Goal: Information Seeking & Learning: Learn about a topic

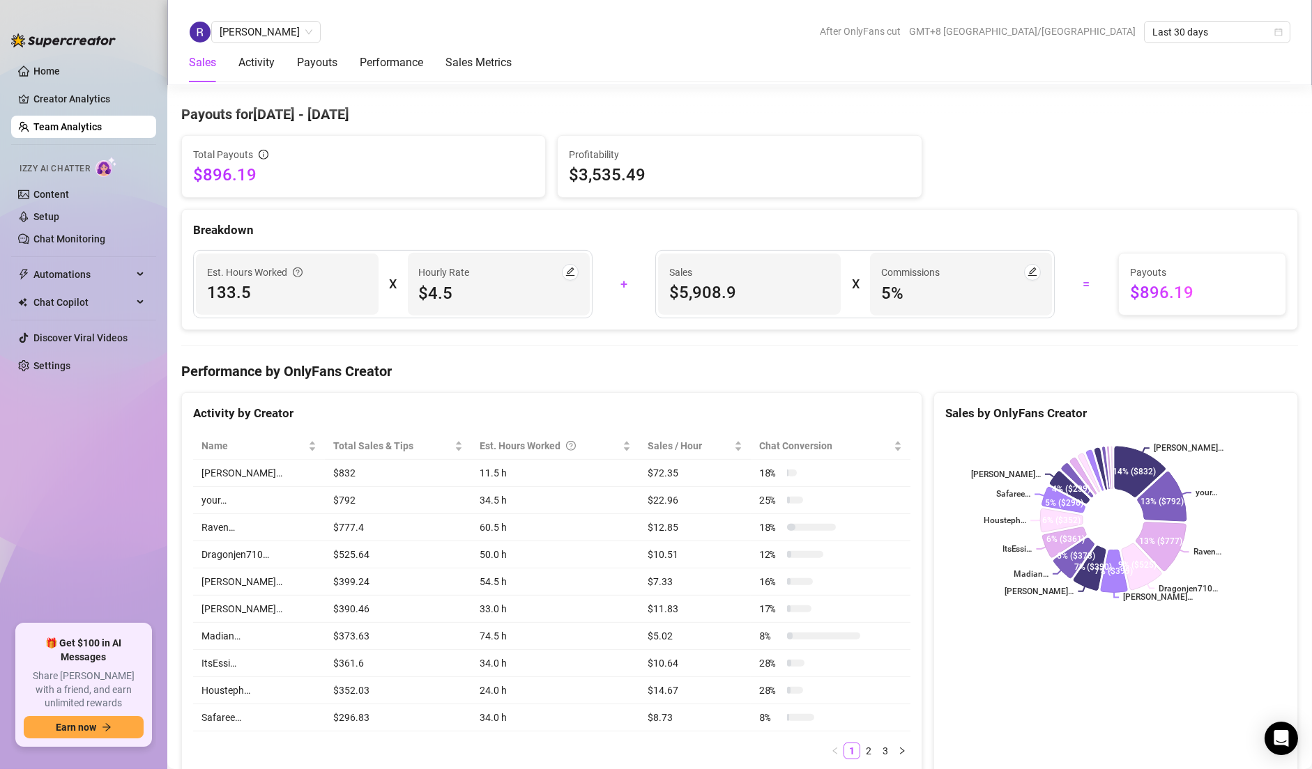
scroll to position [2279, 0]
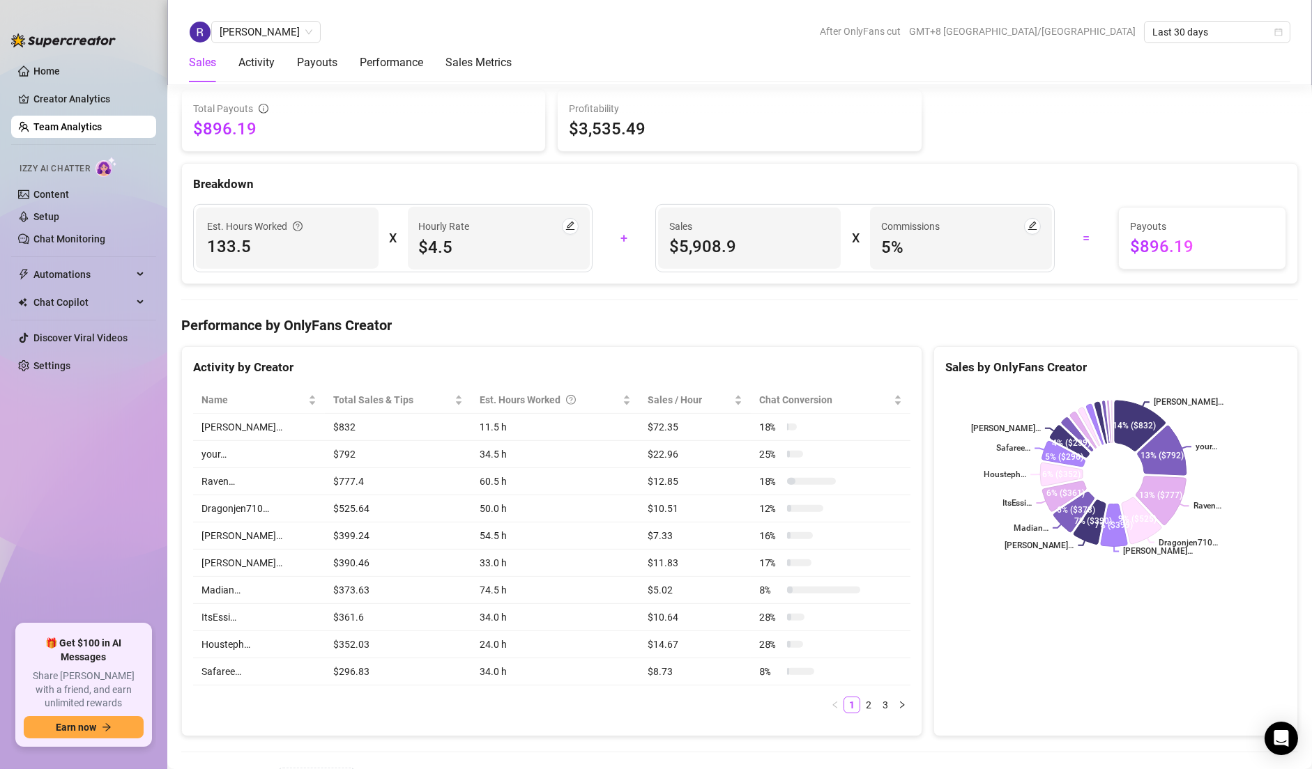
click at [638, 29] on div "Ranie Jovellanos After OnlyFans cut GMT+8 Asia/Manila Last 30 days" at bounding box center [739, 32] width 1101 height 22
click at [277, 24] on span "Ranie Jovellanos" at bounding box center [266, 32] width 93 height 21
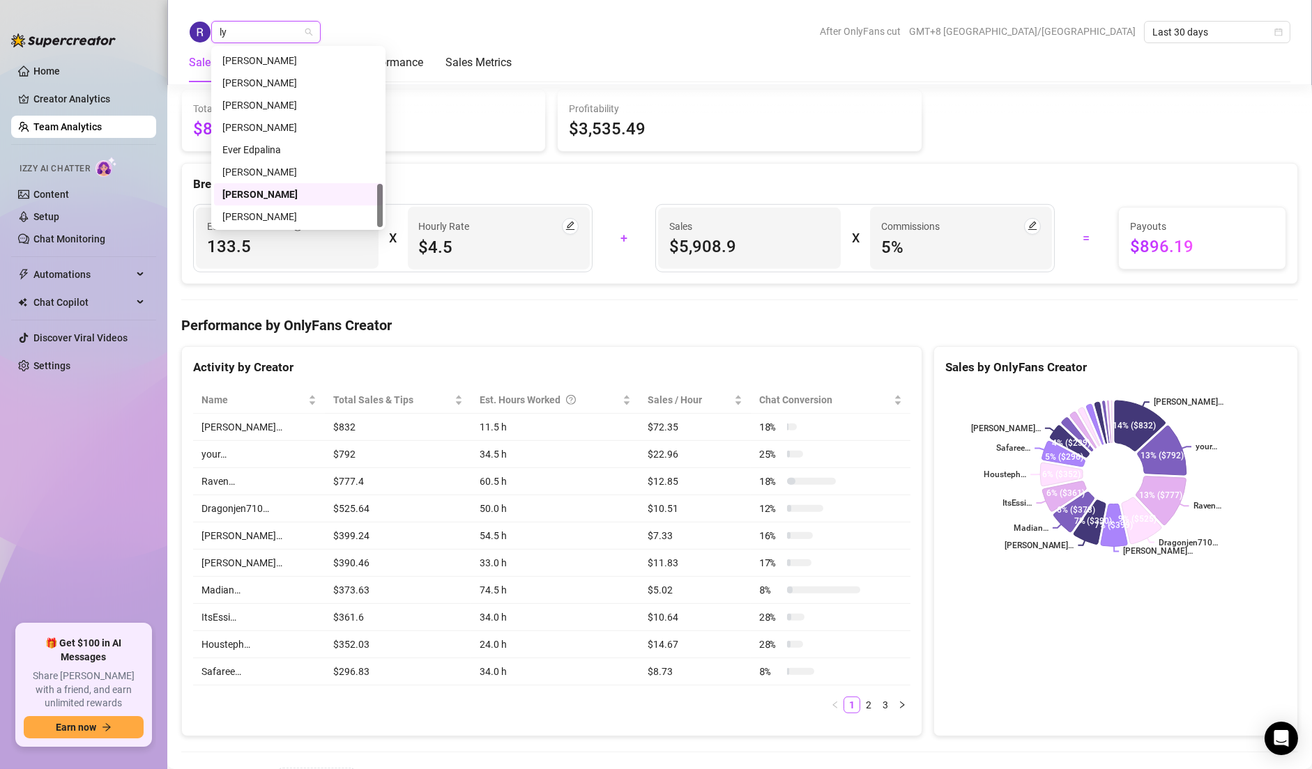
scroll to position [0, 0]
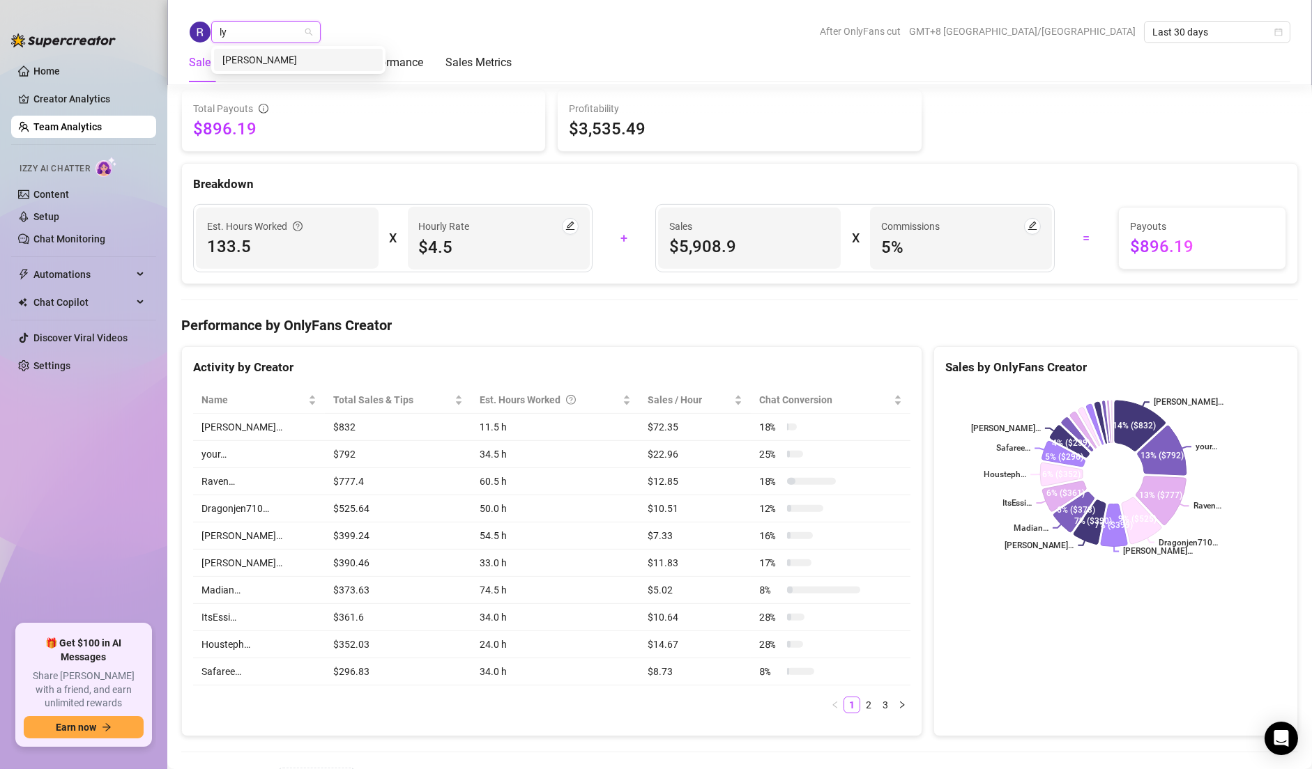
type input "l"
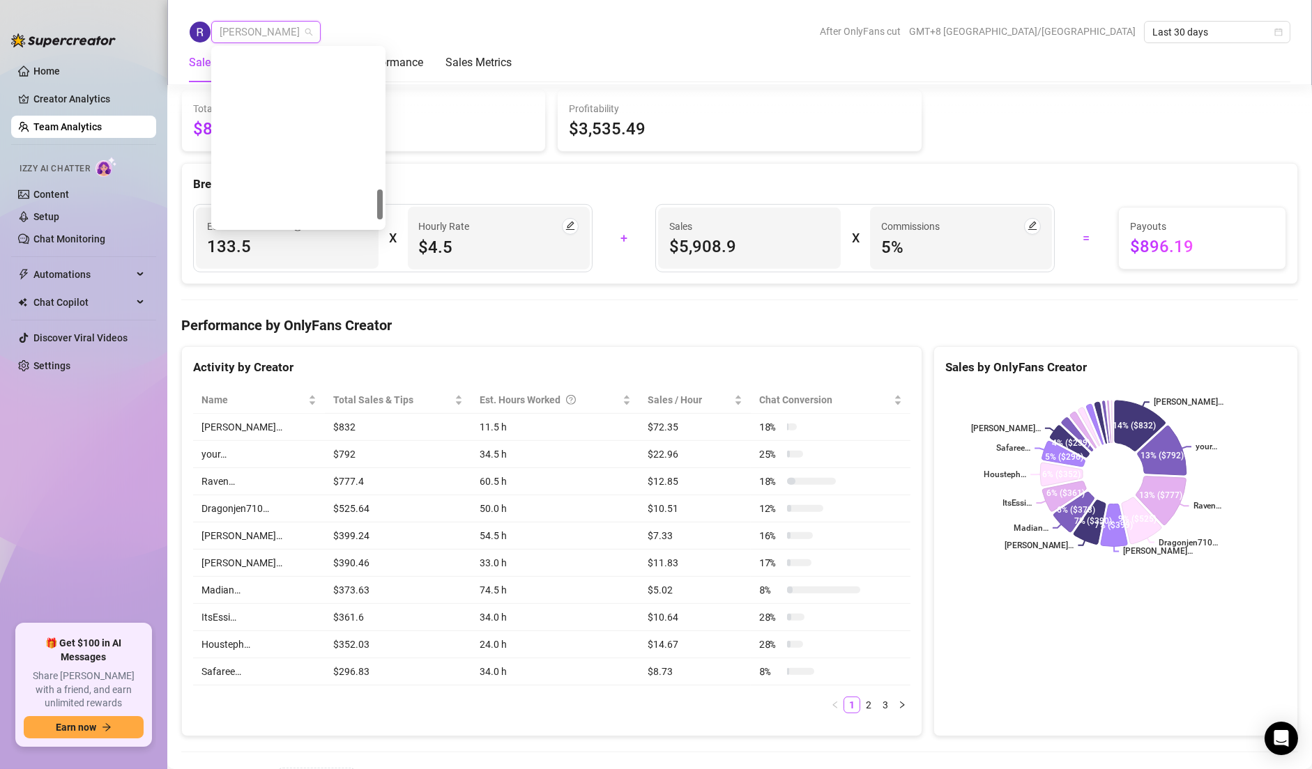
scroll to position [824, 0]
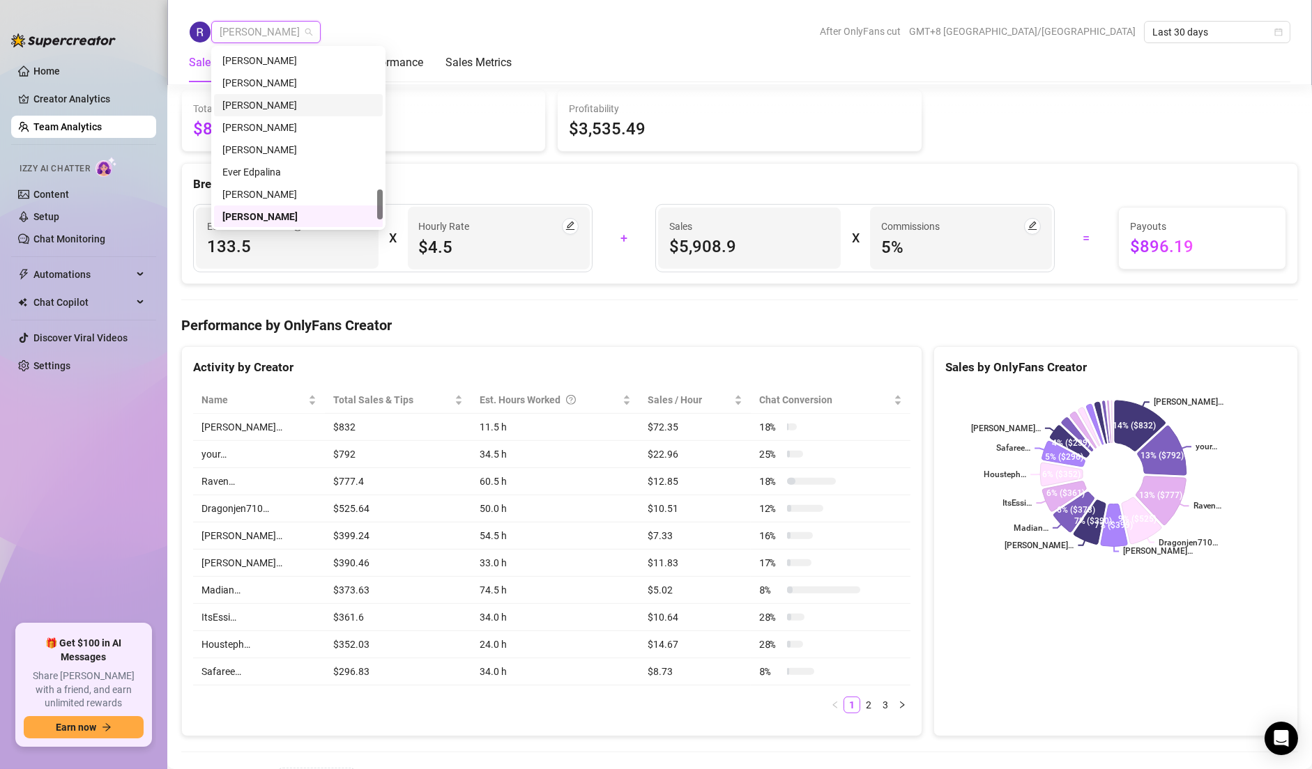
click at [444, 30] on div "Ranie Jovellanos After OnlyFans cut GMT+8 Asia/Manila Last 30 days" at bounding box center [739, 32] width 1101 height 22
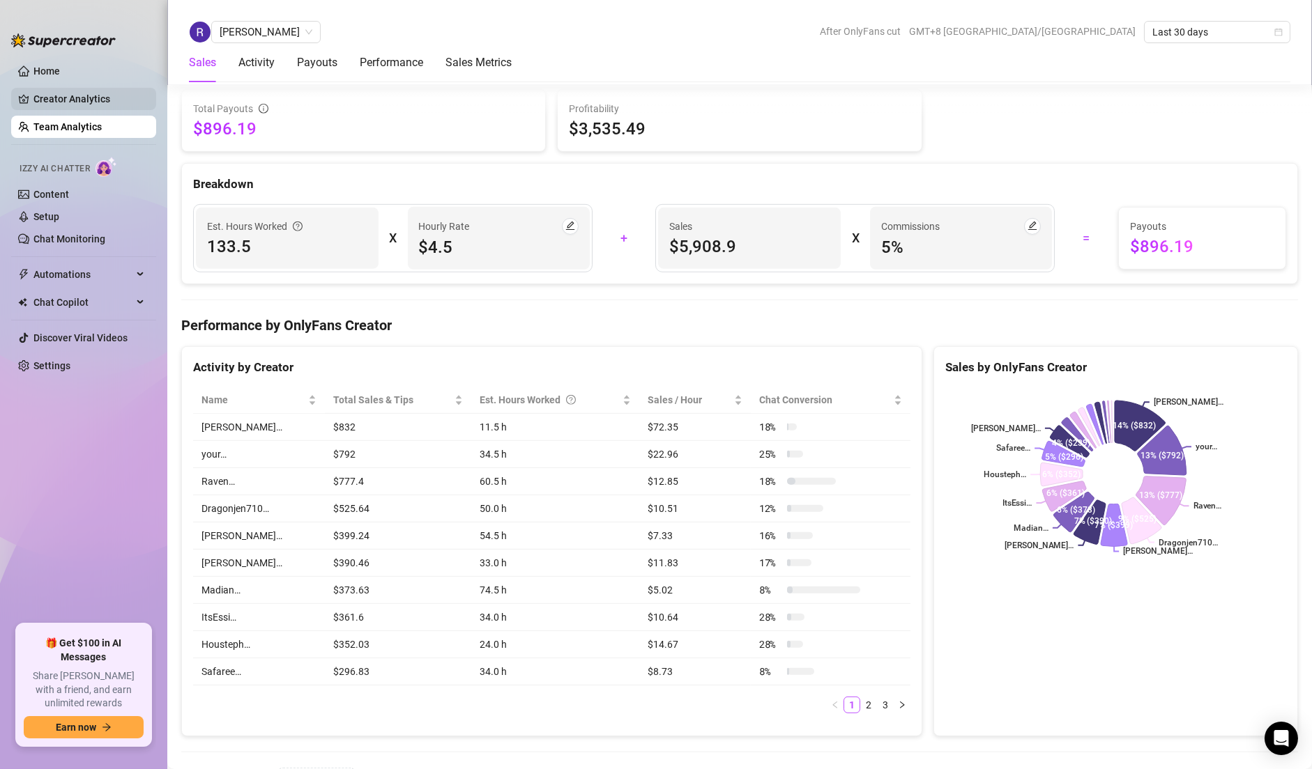
click at [63, 101] on link "Creator Analytics" at bounding box center [89, 99] width 112 height 22
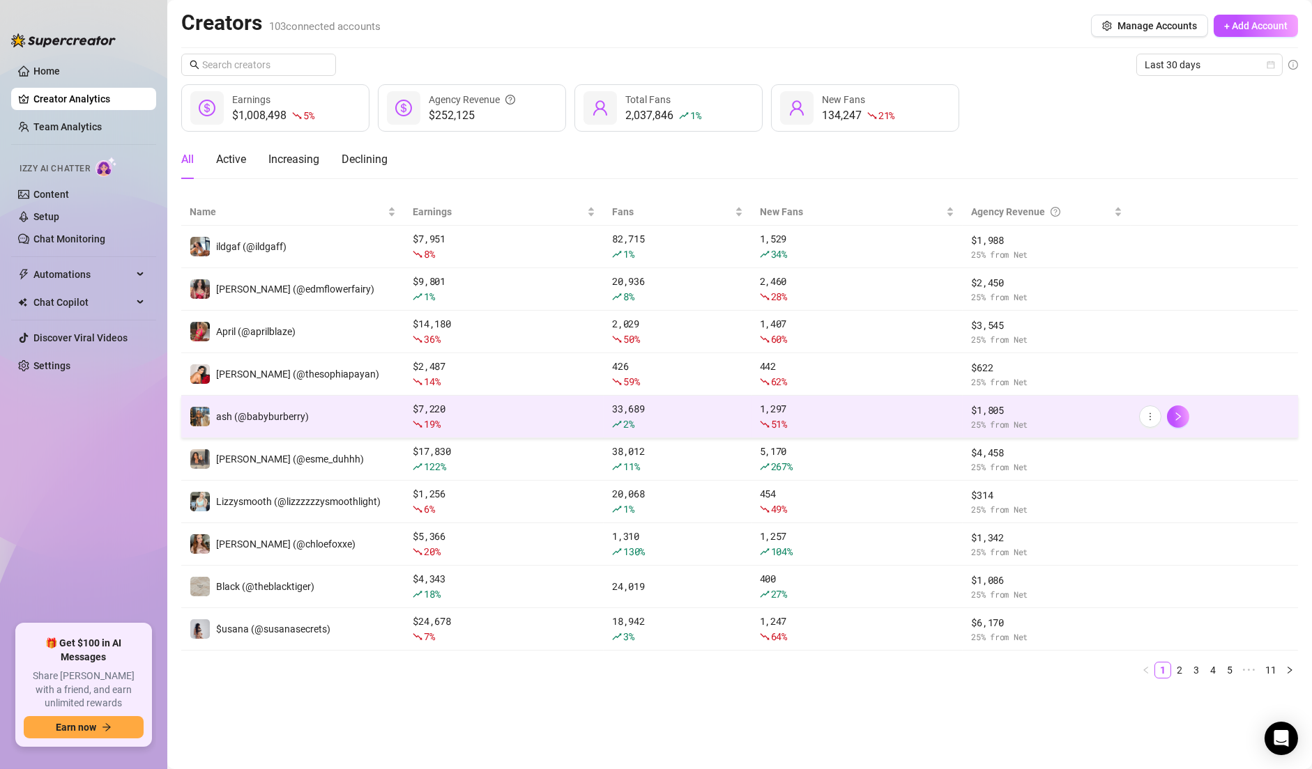
click at [357, 408] on td "ash (@babyburberry)" at bounding box center [292, 417] width 223 height 43
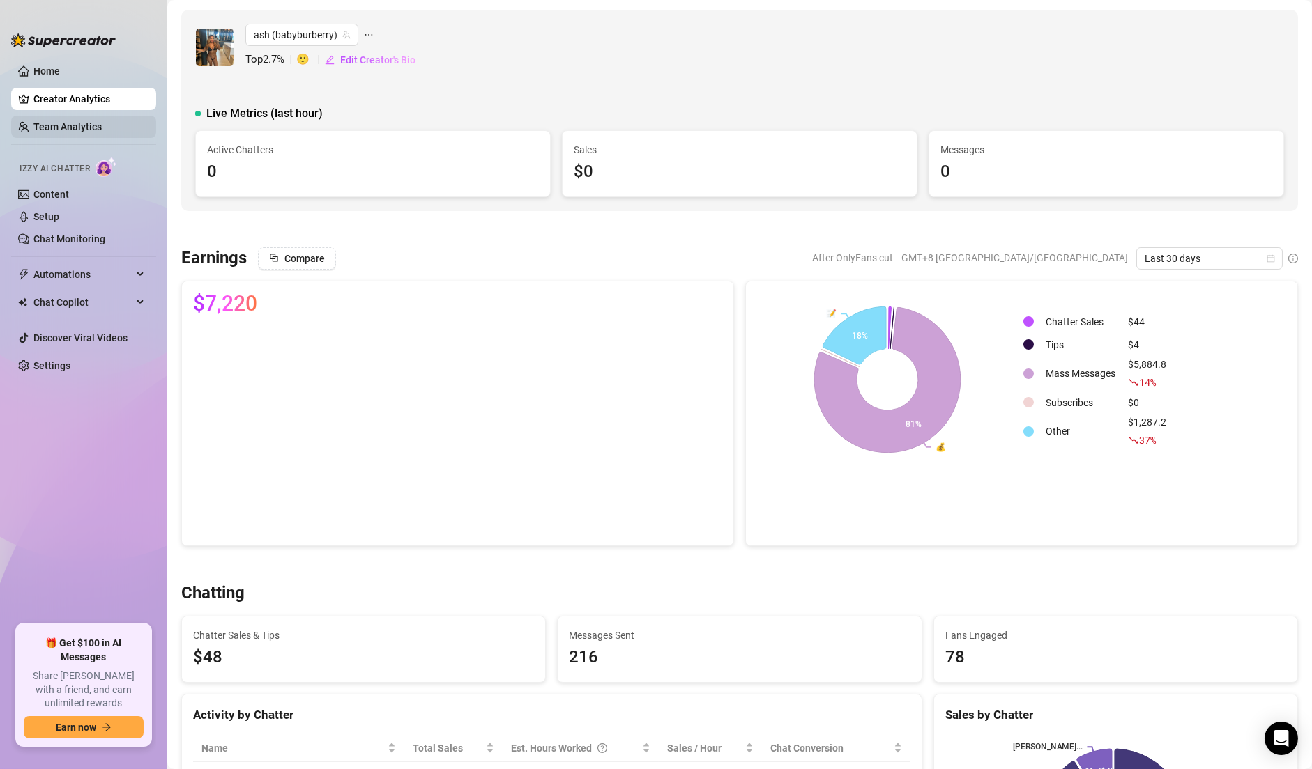
click at [84, 123] on link "Team Analytics" at bounding box center [67, 126] width 68 height 11
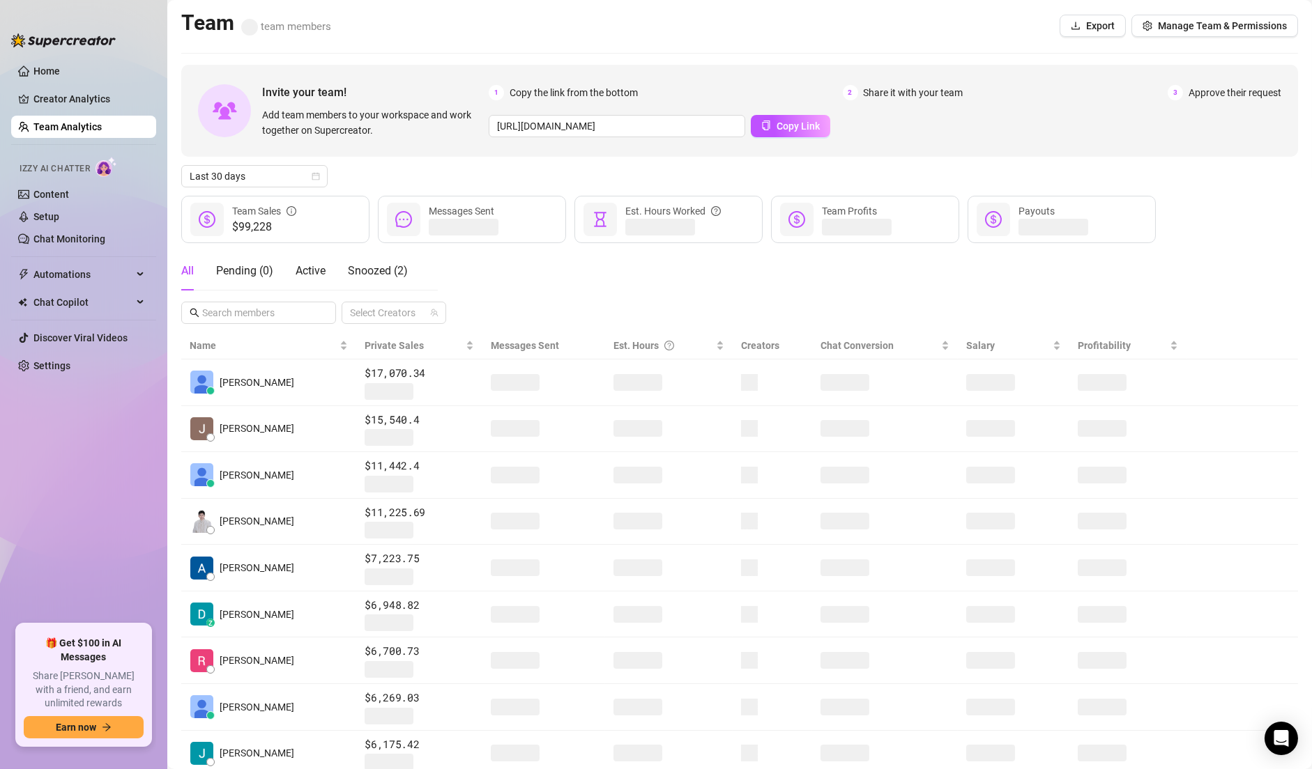
click at [584, 14] on div "Team team members Export Manage Team & Permissions" at bounding box center [739, 26] width 1116 height 32
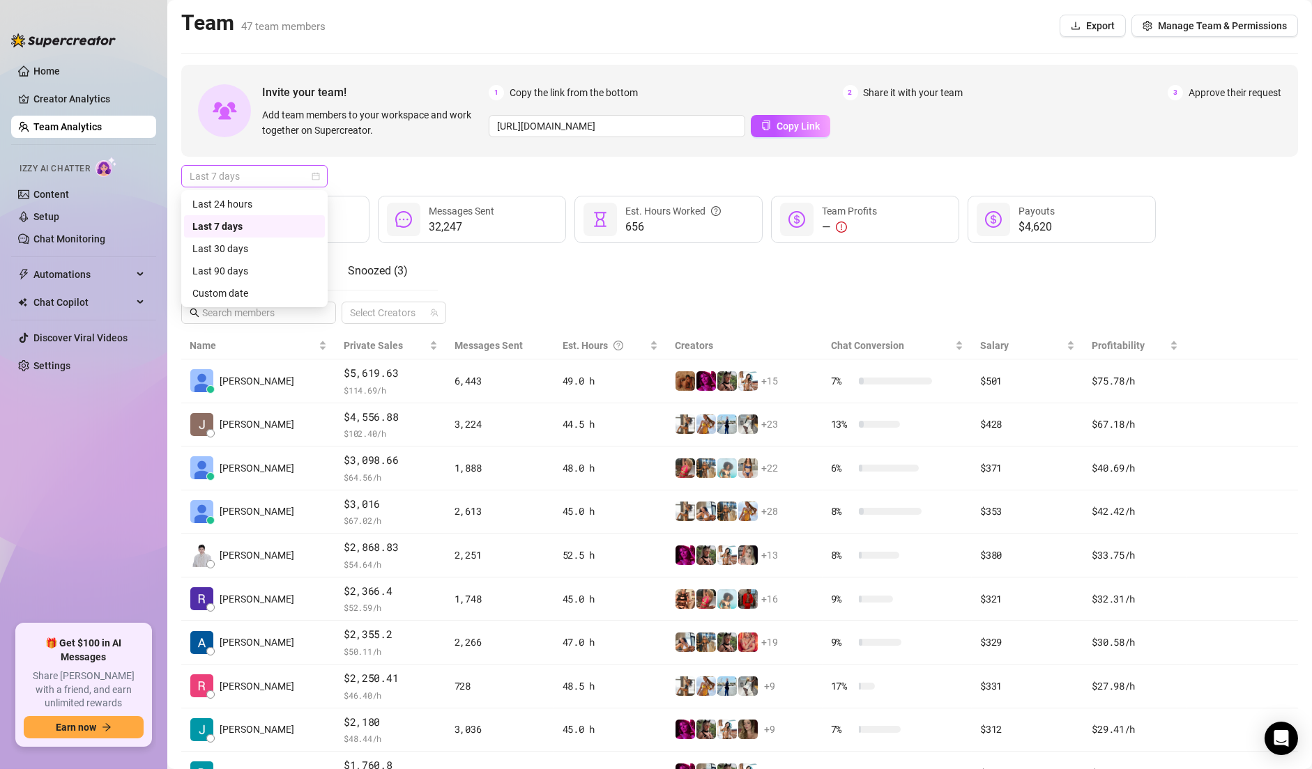
click at [268, 180] on span "Last 7 days" at bounding box center [255, 176] width 130 height 21
click at [249, 201] on div "Last 24 hours" at bounding box center [254, 204] width 124 height 15
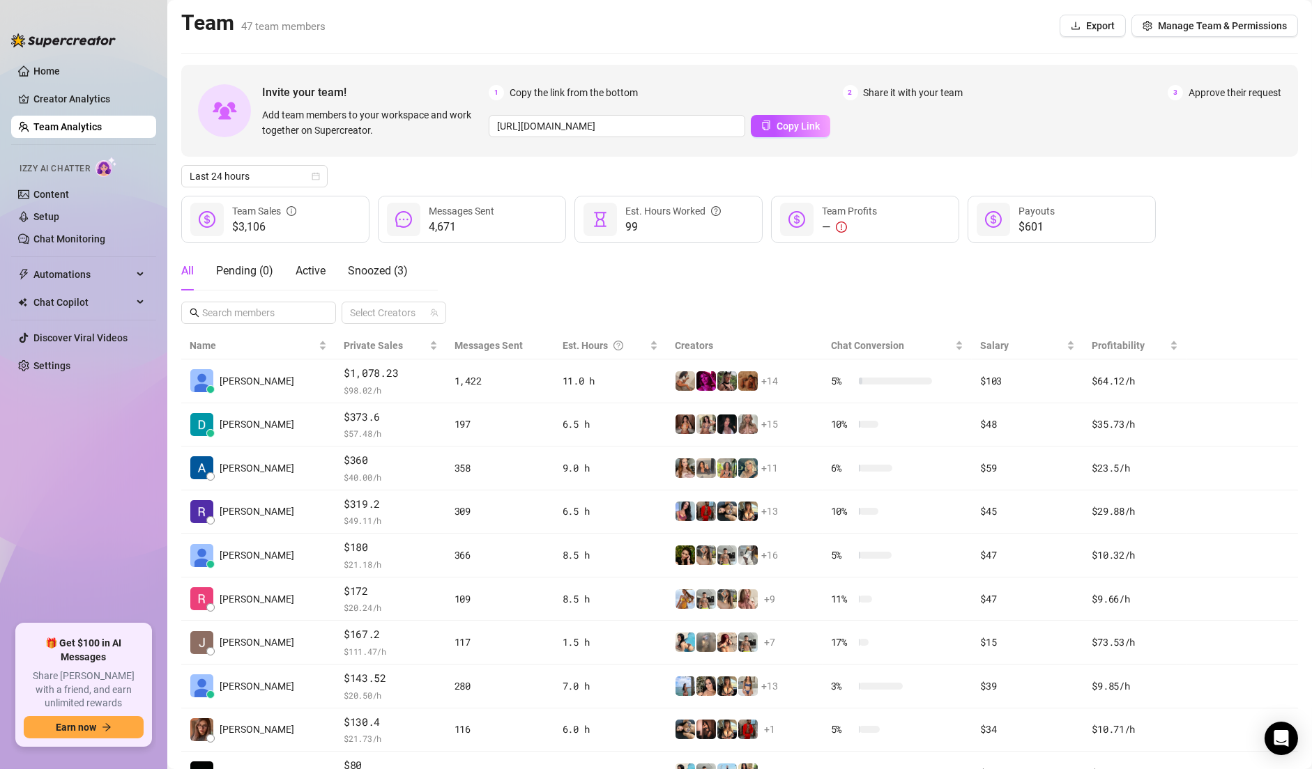
click at [102, 122] on link "Team Analytics" at bounding box center [67, 126] width 68 height 11
click at [463, 222] on span "4,671" at bounding box center [462, 227] width 66 height 17
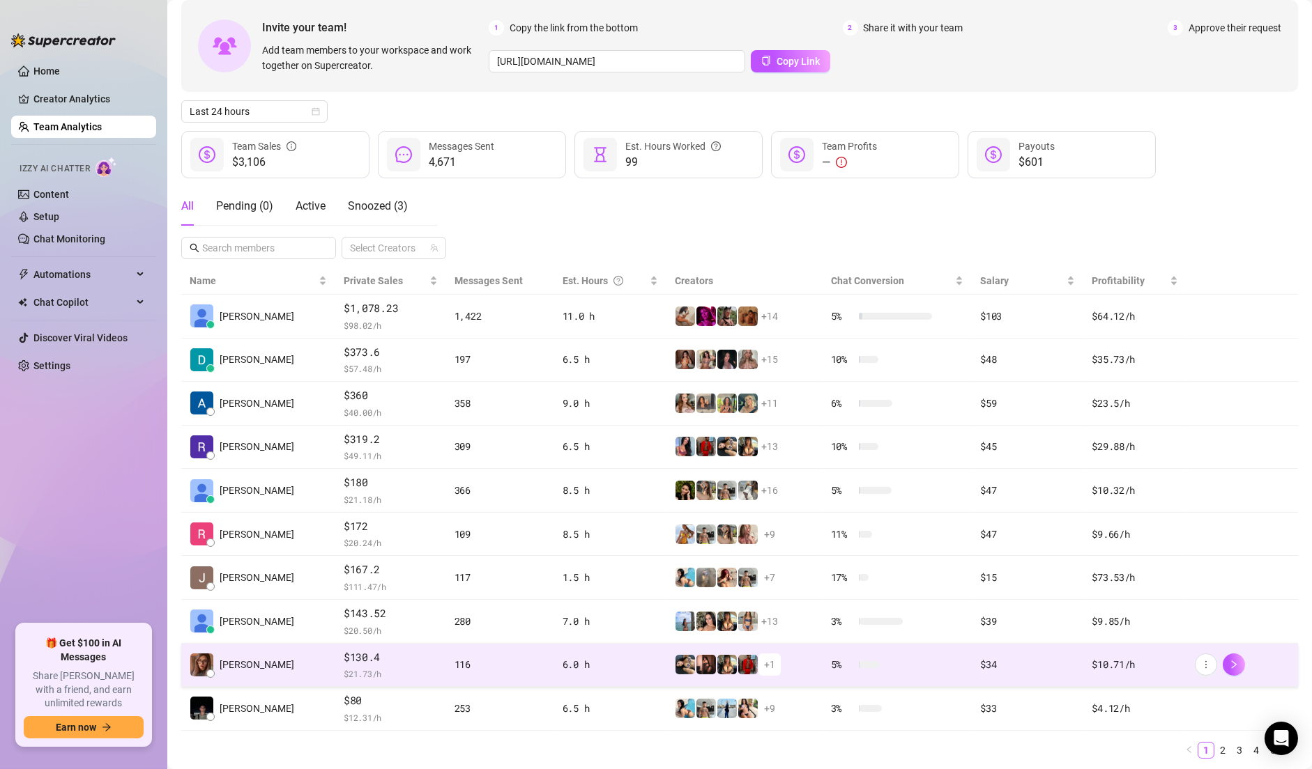
scroll to position [104, 0]
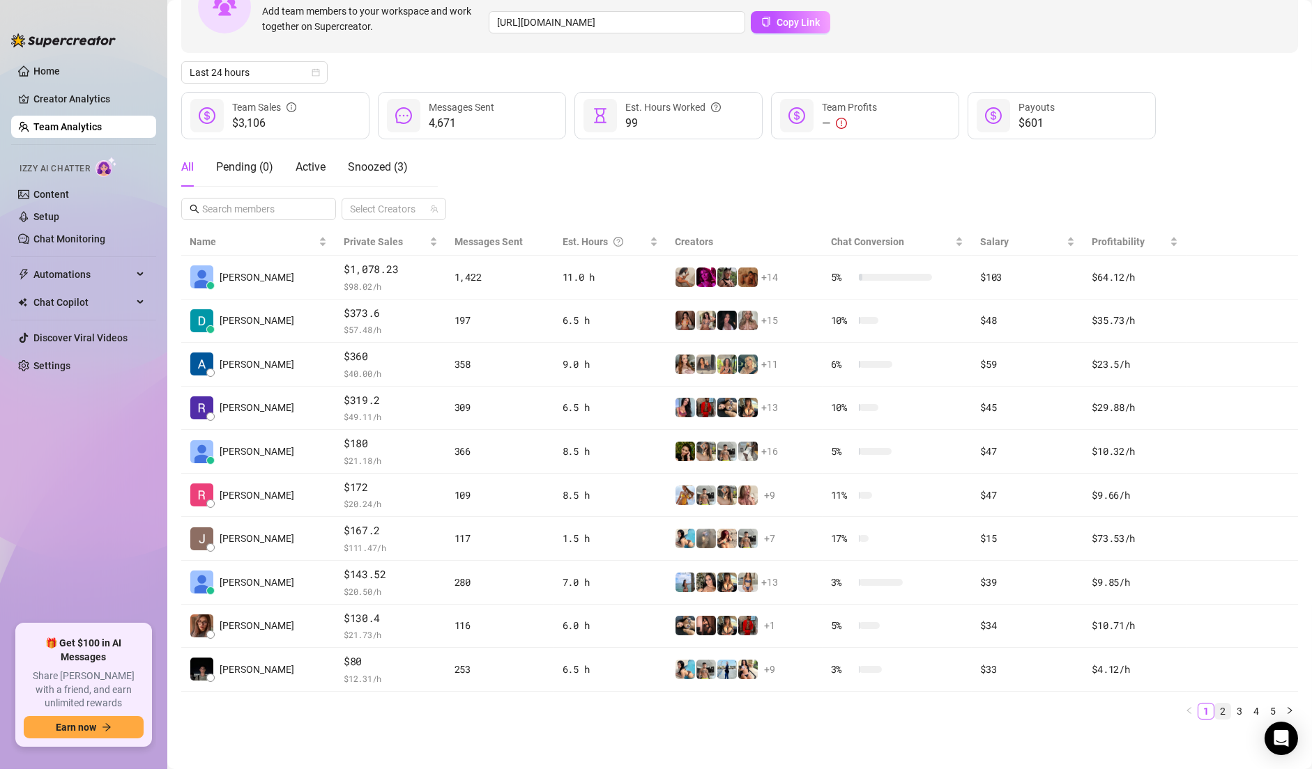
click at [1215, 711] on link "2" at bounding box center [1222, 711] width 15 height 15
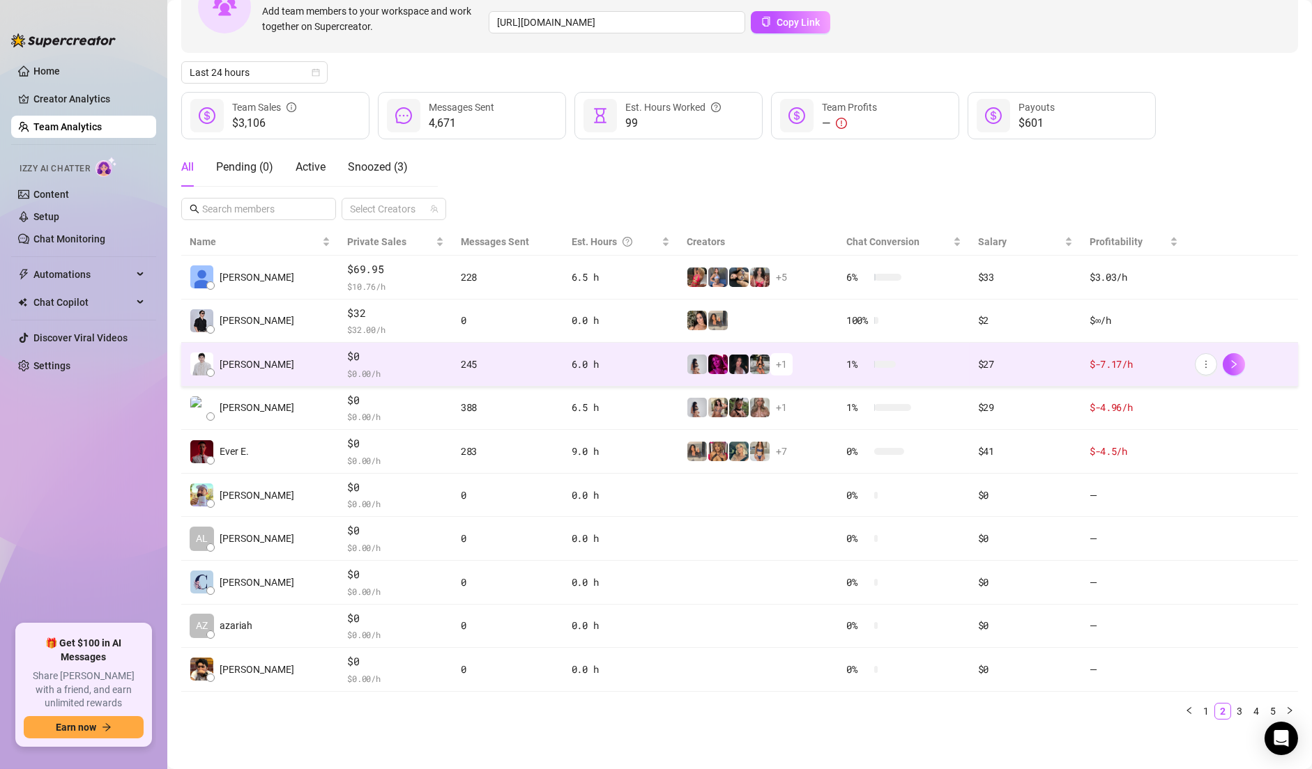
click at [607, 364] on div "6.0 h" at bounding box center [620, 364] width 98 height 15
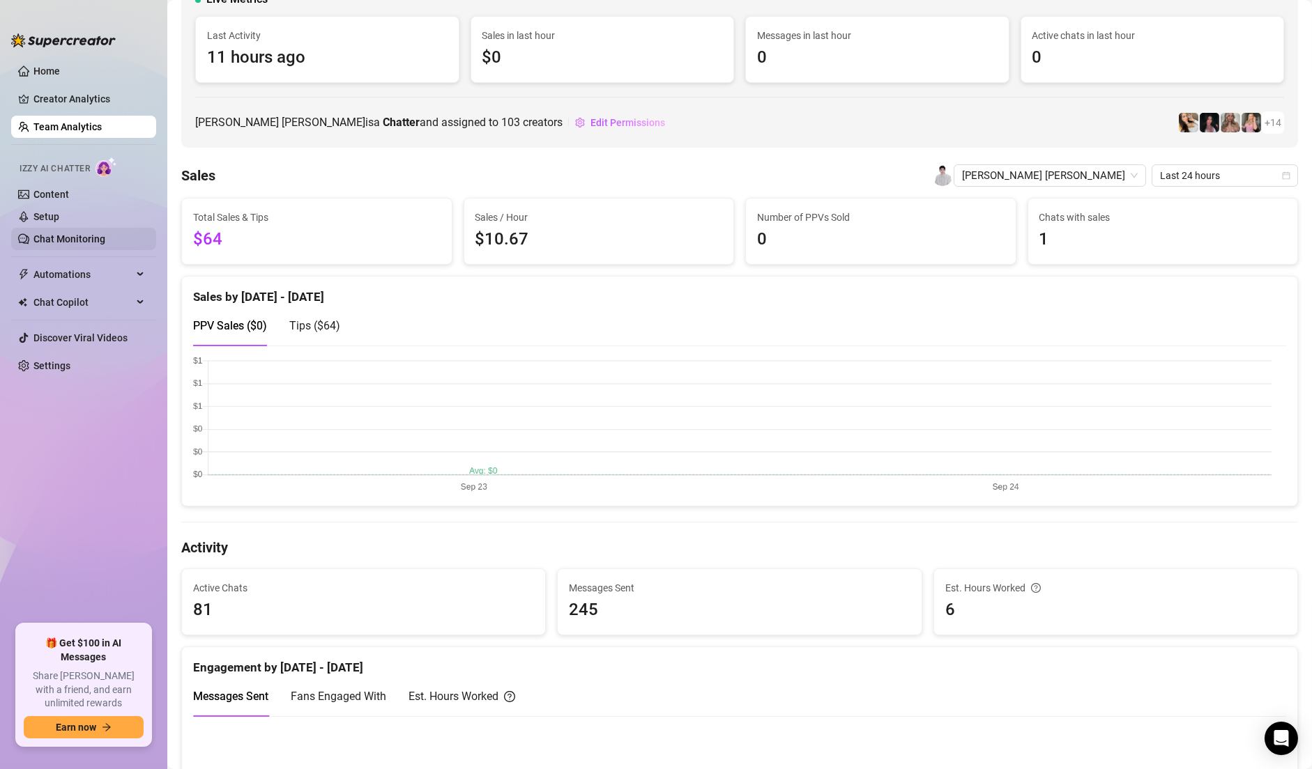
click at [104, 240] on link "Chat Monitoring" at bounding box center [69, 238] width 72 height 11
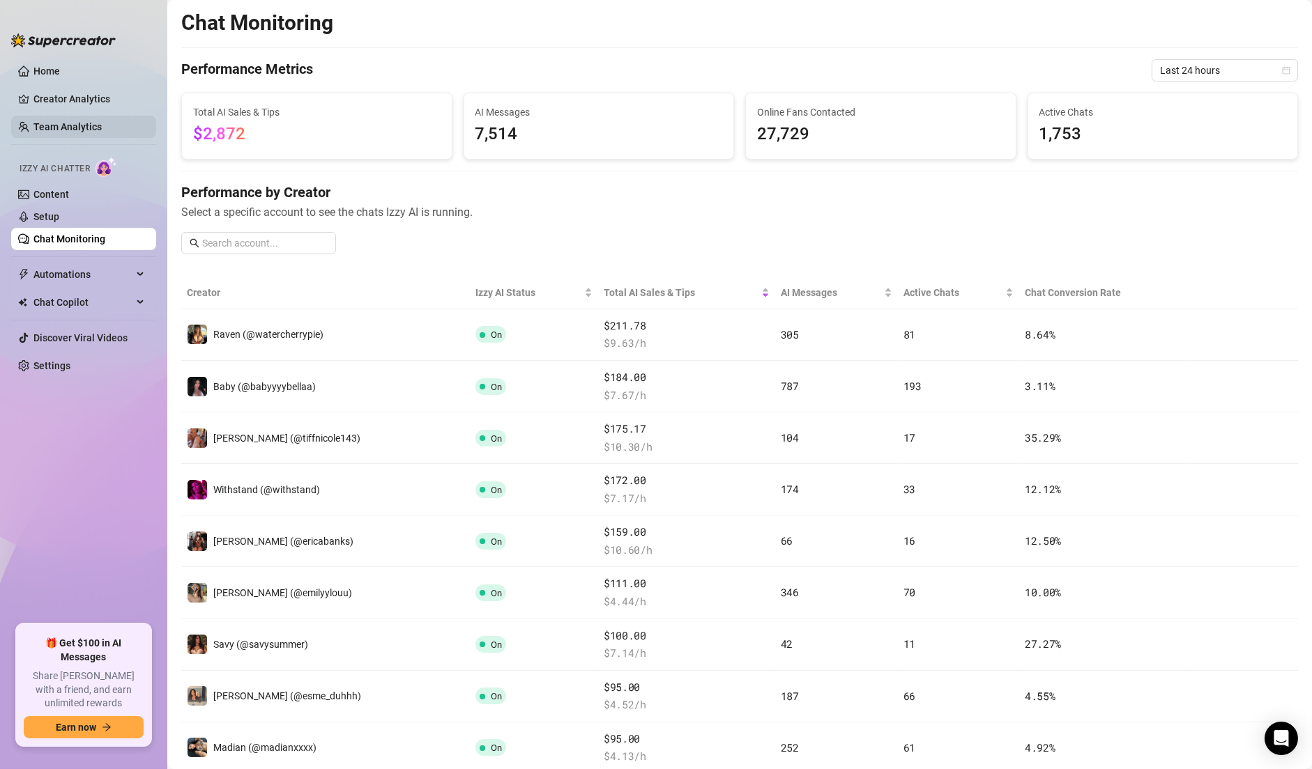
click at [102, 132] on link "Team Analytics" at bounding box center [67, 126] width 68 height 11
